Goal: Find contact information: Find contact information

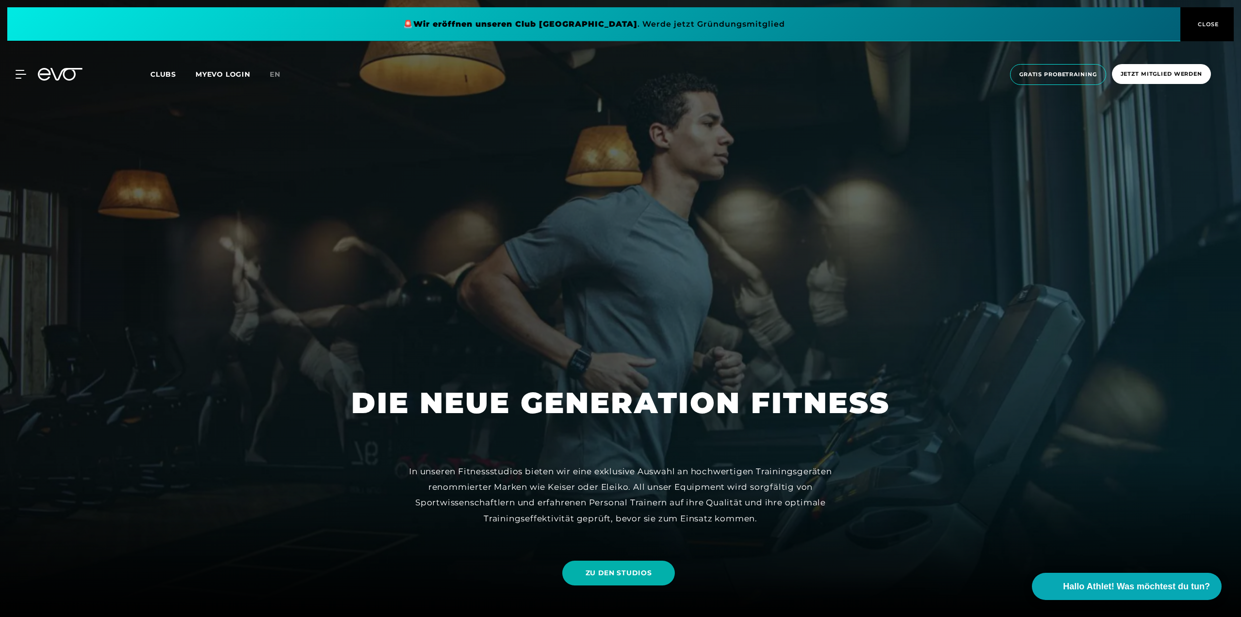
click at [663, 514] on div "In unseren Fitnessstudios bieten wir eine exklusive Auswahl an hochwertigen Tra…" at bounding box center [620, 494] width 437 height 63
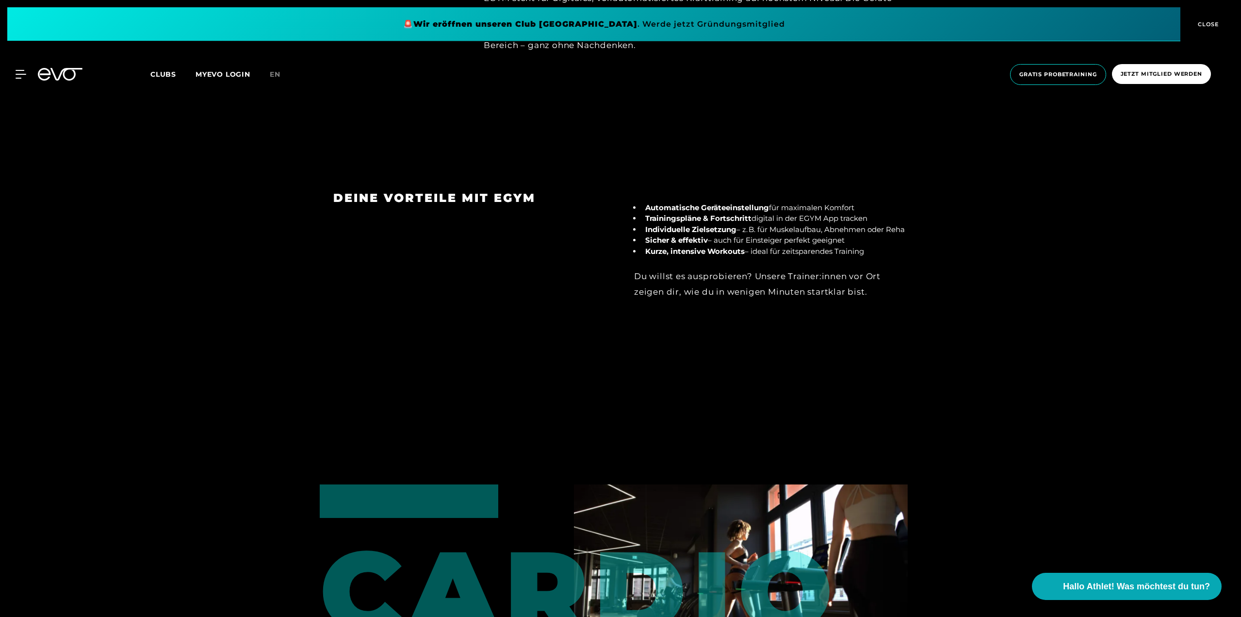
scroll to position [1132, 0]
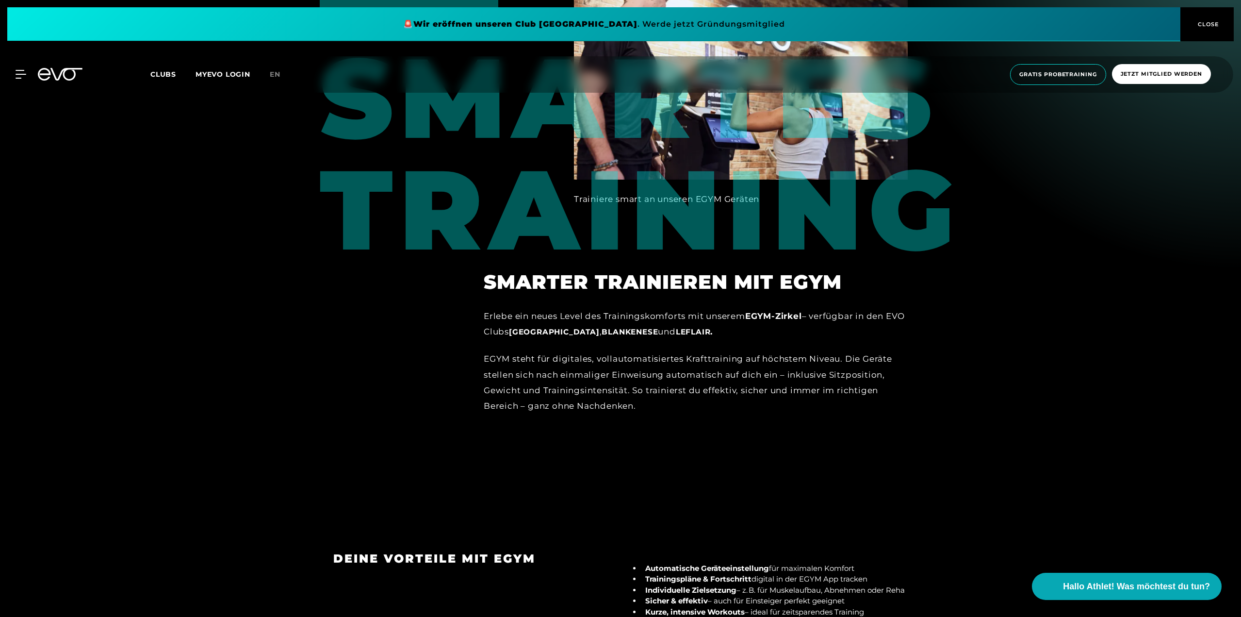
click at [941, 325] on div at bounding box center [620, 209] width 1241 height 617
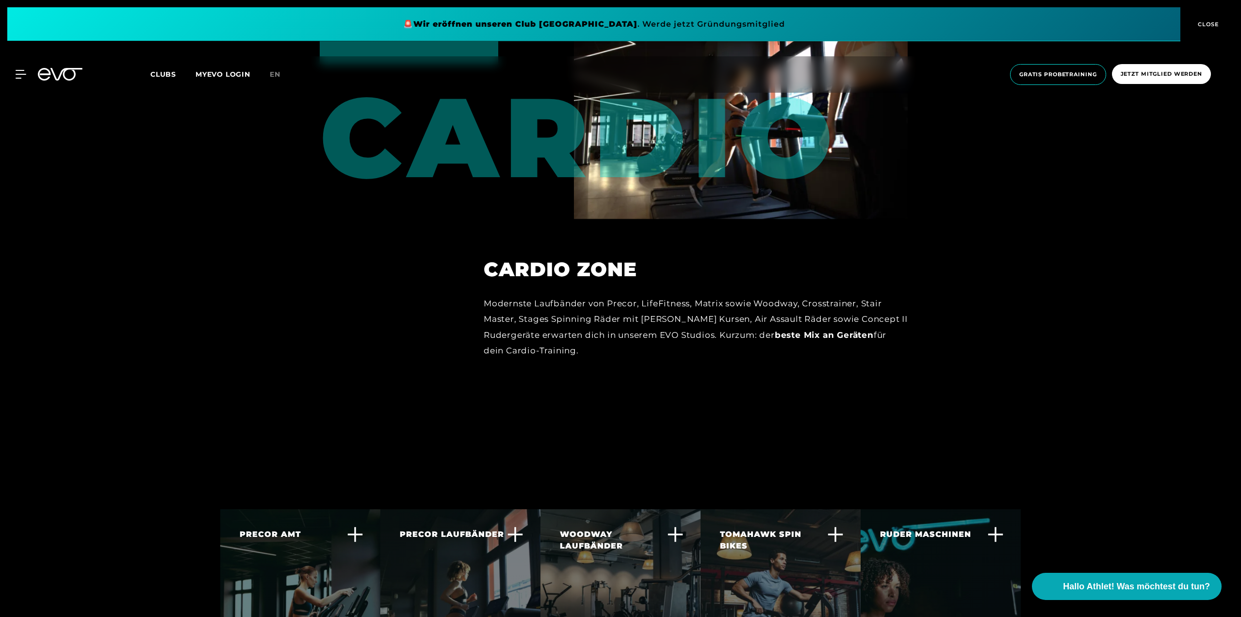
scroll to position [1859, 0]
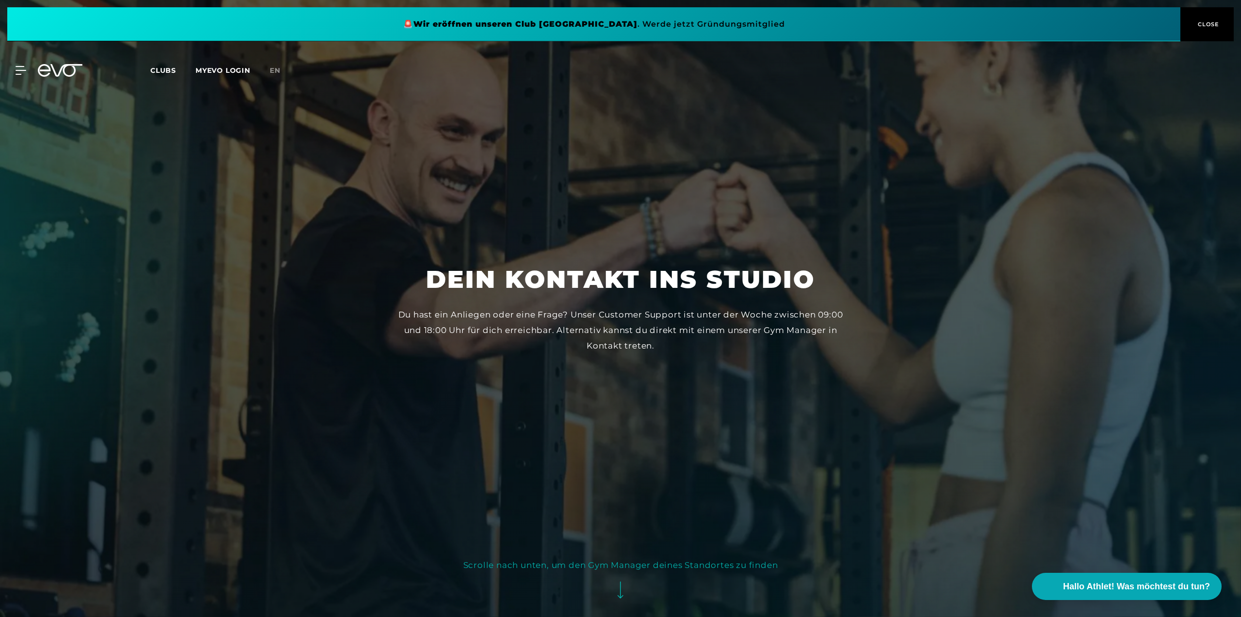
click at [617, 284] on h1 "Dein Kontakt ins Studio" at bounding box center [620, 279] width 389 height 32
